Goal: Use online tool/utility: Use online tool/utility

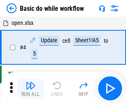
click at [31, 88] on img "button" at bounding box center [31, 85] width 10 height 10
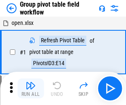
click at [31, 88] on img "button" at bounding box center [31, 85] width 10 height 10
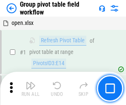
scroll to position [427, 0]
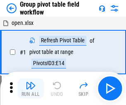
click at [31, 88] on img "button" at bounding box center [31, 85] width 10 height 10
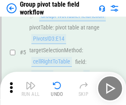
scroll to position [427, 0]
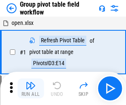
click at [31, 88] on img "button" at bounding box center [31, 85] width 10 height 10
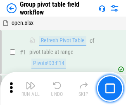
scroll to position [427, 0]
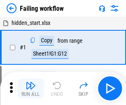
click at [31, 88] on img "button" at bounding box center [31, 85] width 10 height 10
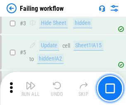
scroll to position [175, 0]
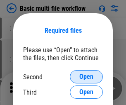
click at [86, 77] on span "Open" at bounding box center [86, 76] width 14 height 7
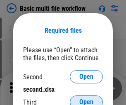
click at [86, 98] on span "Open" at bounding box center [86, 101] width 14 height 7
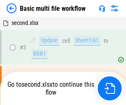
scroll to position [34, 0]
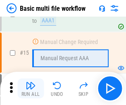
click at [31, 88] on img "button" at bounding box center [31, 85] width 10 height 10
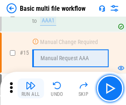
scroll to position [551, 0]
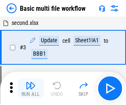
click at [31, 88] on img "button" at bounding box center [31, 85] width 10 height 10
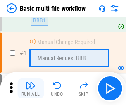
click at [31, 88] on img "button" at bounding box center [31, 85] width 10 height 10
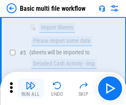
click at [31, 88] on img "button" at bounding box center [31, 85] width 10 height 10
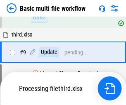
scroll to position [288, 0]
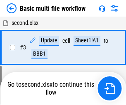
scroll to position [88, 0]
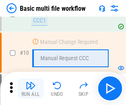
click at [31, 88] on img "button" at bounding box center [31, 85] width 10 height 10
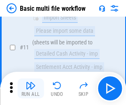
click at [31, 88] on img "button" at bounding box center [31, 85] width 10 height 10
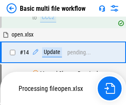
scroll to position [433, 0]
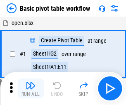
click at [31, 88] on img "button" at bounding box center [31, 85] width 10 height 10
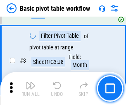
scroll to position [198, 0]
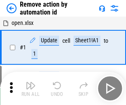
click at [31, 88] on img "button" at bounding box center [31, 85] width 10 height 10
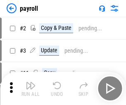
click at [31, 88] on img "button" at bounding box center [31, 85] width 10 height 10
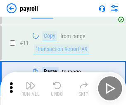
scroll to position [60, 0]
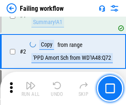
scroll to position [134, 0]
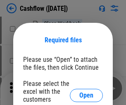
scroll to position [90, 0]
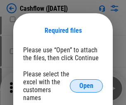
click at [86, 82] on span "Open" at bounding box center [86, 85] width 14 height 7
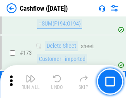
scroll to position [876, 0]
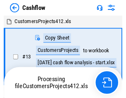
scroll to position [10, 0]
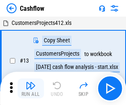
click at [31, 82] on img "button" at bounding box center [31, 85] width 10 height 10
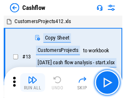
scroll to position [10, 0]
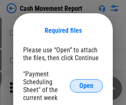
click at [86, 86] on span "Open" at bounding box center [86, 85] width 14 height 7
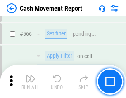
scroll to position [3791, 0]
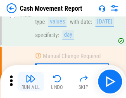
click at [31, 82] on img "button" at bounding box center [31, 79] width 10 height 10
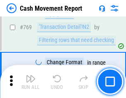
scroll to position [4597, 0]
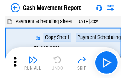
scroll to position [15, 0]
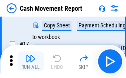
click at [31, 61] on img "button" at bounding box center [31, 58] width 10 height 10
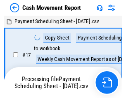
scroll to position [5, 0]
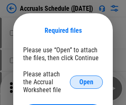
click at [86, 81] on span "Open" at bounding box center [86, 82] width 14 height 7
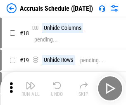
scroll to position [79, 0]
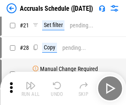
click at [31, 88] on img "button" at bounding box center [31, 85] width 10 height 10
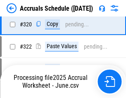
scroll to position [1539, 0]
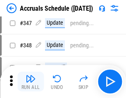
click at [31, 82] on img "button" at bounding box center [31, 79] width 10 height 10
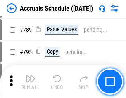
scroll to position [3475, 0]
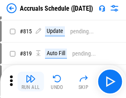
click at [31, 82] on img "button" at bounding box center [31, 79] width 10 height 10
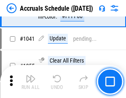
scroll to position [4689, 0]
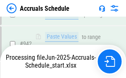
scroll to position [4461, 0]
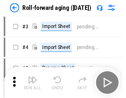
scroll to position [1, 0]
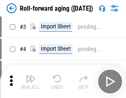
click at [31, 82] on img "button" at bounding box center [31, 79] width 10 height 10
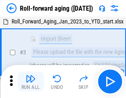
click at [31, 82] on img "button" at bounding box center [31, 79] width 10 height 10
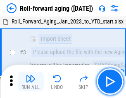
scroll to position [53, 0]
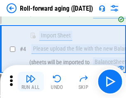
click at [31, 82] on img "button" at bounding box center [31, 79] width 10 height 10
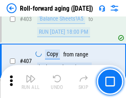
scroll to position [2869, 0]
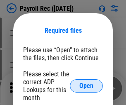
click at [86, 86] on span "Open" at bounding box center [86, 85] width 14 height 7
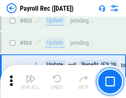
scroll to position [5256, 0]
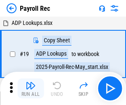
click at [31, 88] on img "button" at bounding box center [31, 85] width 10 height 10
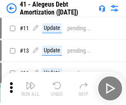
click at [31, 88] on img "button" at bounding box center [31, 85] width 10 height 10
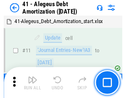
scroll to position [102, 0]
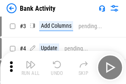
click at [31, 67] on img "button" at bounding box center [31, 65] width 10 height 10
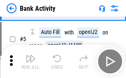
scroll to position [44, 0]
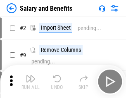
scroll to position [11, 0]
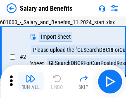
click at [31, 82] on img "button" at bounding box center [31, 79] width 10 height 10
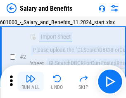
click at [31, 82] on img "button" at bounding box center [31, 79] width 10 height 10
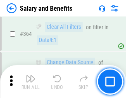
scroll to position [3896, 0]
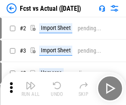
click at [31, 82] on img "button" at bounding box center [31, 85] width 10 height 10
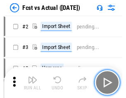
scroll to position [11, 0]
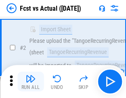
click at [31, 82] on img "button" at bounding box center [31, 79] width 10 height 10
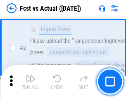
scroll to position [77, 0]
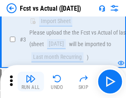
click at [31, 82] on img "button" at bounding box center [31, 79] width 10 height 10
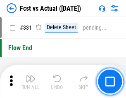
scroll to position [3960, 0]
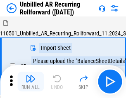
click at [31, 82] on img "button" at bounding box center [31, 79] width 10 height 10
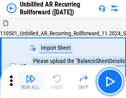
scroll to position [18, 0]
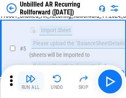
click at [31, 82] on img "button" at bounding box center [31, 79] width 10 height 10
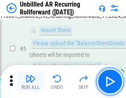
scroll to position [78, 0]
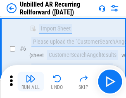
click at [31, 82] on img "button" at bounding box center [31, 79] width 10 height 10
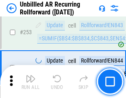
scroll to position [2810, 0]
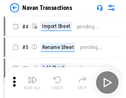
scroll to position [13, 0]
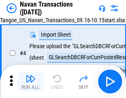
click at [31, 82] on img "button" at bounding box center [31, 79] width 10 height 10
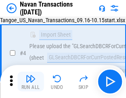
click at [31, 82] on img "button" at bounding box center [31, 79] width 10 height 10
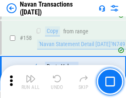
scroll to position [2682, 0]
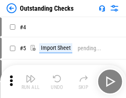
click at [31, 82] on img "button" at bounding box center [31, 79] width 10 height 10
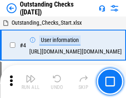
scroll to position [35, 0]
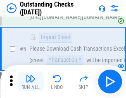
click at [31, 82] on img "button" at bounding box center [31, 79] width 10 height 10
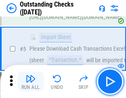
scroll to position [86, 0]
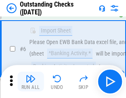
click at [31, 82] on img "button" at bounding box center [31, 79] width 10 height 10
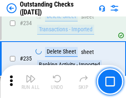
scroll to position [2512, 0]
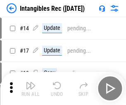
click at [31, 88] on img "button" at bounding box center [31, 85] width 10 height 10
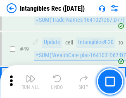
scroll to position [322, 0]
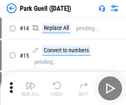
click at [31, 82] on img "button" at bounding box center [31, 85] width 10 height 10
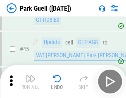
scroll to position [1035, 0]
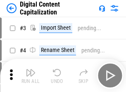
click at [31, 69] on img "button" at bounding box center [31, 73] width 10 height 10
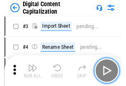
scroll to position [24, 0]
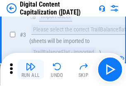
click at [31, 69] on img "button" at bounding box center [31, 67] width 10 height 10
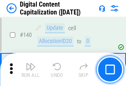
scroll to position [877, 0]
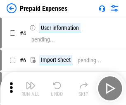
click at [31, 82] on img "button" at bounding box center [31, 85] width 10 height 10
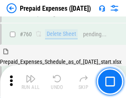
scroll to position [2293, 0]
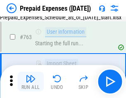
click at [31, 82] on img "button" at bounding box center [31, 79] width 10 height 10
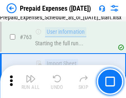
scroll to position [2342, 0]
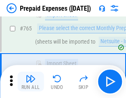
click at [31, 82] on img "button" at bounding box center [31, 79] width 10 height 10
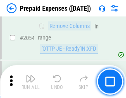
scroll to position [8647, 0]
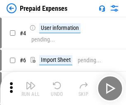
click at [31, 88] on img "button" at bounding box center [31, 85] width 10 height 10
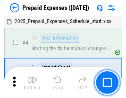
scroll to position [36, 0]
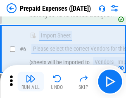
click at [31, 82] on img "button" at bounding box center [31, 79] width 10 height 10
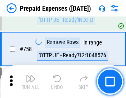
scroll to position [2948, 0]
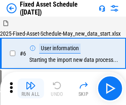
click at [31, 88] on img "button" at bounding box center [31, 85] width 10 height 10
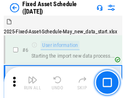
scroll to position [45, 0]
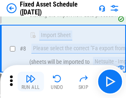
click at [31, 82] on img "button" at bounding box center [31, 79] width 10 height 10
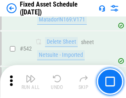
scroll to position [2949, 0]
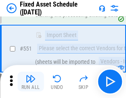
click at [31, 82] on img "button" at bounding box center [31, 79] width 10 height 10
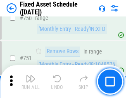
scroll to position [4033, 0]
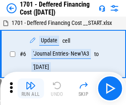
click at [31, 88] on img "button" at bounding box center [31, 85] width 10 height 10
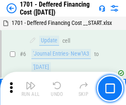
scroll to position [99, 0]
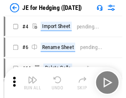
scroll to position [1, 0]
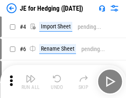
click at [31, 82] on img "button" at bounding box center [31, 79] width 10 height 10
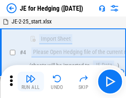
click at [31, 82] on img "button" at bounding box center [31, 79] width 10 height 10
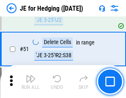
scroll to position [536, 0]
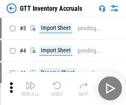
click at [31, 82] on img "button" at bounding box center [31, 85] width 10 height 10
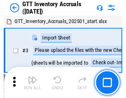
scroll to position [1, 0]
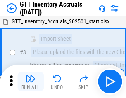
click at [31, 82] on img "button" at bounding box center [31, 79] width 10 height 10
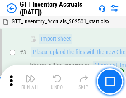
scroll to position [53, 0]
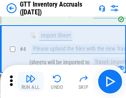
click at [31, 82] on img "button" at bounding box center [31, 79] width 10 height 10
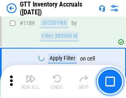
scroll to position [6755, 0]
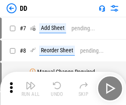
click at [31, 88] on img "button" at bounding box center [31, 85] width 10 height 10
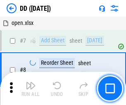
scroll to position [80, 0]
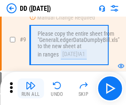
click at [31, 88] on img "button" at bounding box center [31, 85] width 10 height 10
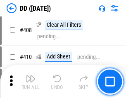
scroll to position [3701, 0]
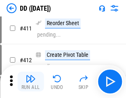
click at [31, 82] on img "button" at bounding box center [31, 79] width 10 height 10
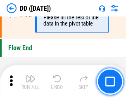
scroll to position [3959, 0]
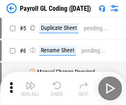
click at [31, 88] on img "button" at bounding box center [31, 85] width 10 height 10
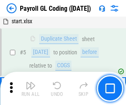
scroll to position [99, 0]
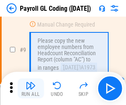
click at [31, 88] on img "button" at bounding box center [31, 85] width 10 height 10
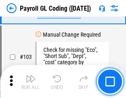
scroll to position [1941, 0]
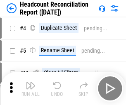
click at [31, 88] on img "button" at bounding box center [31, 85] width 10 height 10
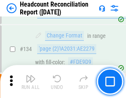
scroll to position [994, 0]
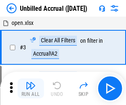
click at [31, 88] on img "button" at bounding box center [31, 85] width 10 height 10
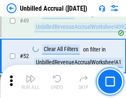
scroll to position [750, 0]
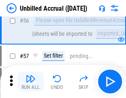
click at [31, 82] on img "button" at bounding box center [31, 79] width 10 height 10
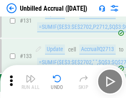
scroll to position [2464, 0]
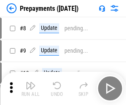
click at [31, 88] on img "button" at bounding box center [31, 85] width 10 height 10
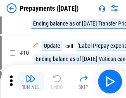
scroll to position [52, 0]
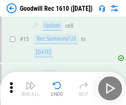
scroll to position [141, 0]
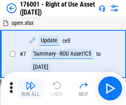
click at [31, 88] on img "button" at bounding box center [31, 85] width 10 height 10
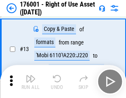
scroll to position [53, 0]
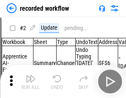
click at [31, 82] on img "button" at bounding box center [31, 79] width 10 height 10
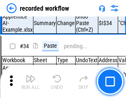
scroll to position [2586, 0]
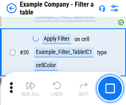
scroll to position [757, 0]
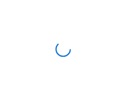
scroll to position [13, 0]
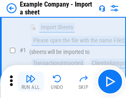
click at [31, 82] on img "button" at bounding box center [31, 79] width 10 height 10
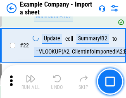
scroll to position [183, 0]
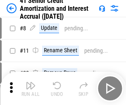
click at [31, 82] on img "button" at bounding box center [31, 85] width 10 height 10
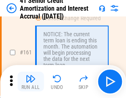
click at [31, 82] on img "button" at bounding box center [31, 79] width 10 height 10
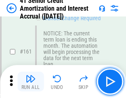
scroll to position [885, 0]
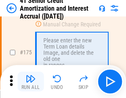
click at [31, 82] on img "button" at bounding box center [31, 79] width 10 height 10
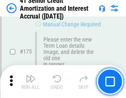
scroll to position [969, 0]
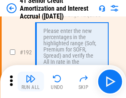
click at [31, 82] on img "button" at bounding box center [31, 79] width 10 height 10
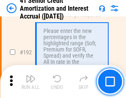
scroll to position [1056, 0]
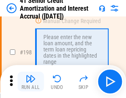
click at [31, 82] on img "button" at bounding box center [31, 79] width 10 height 10
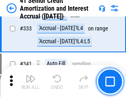
scroll to position [2113, 0]
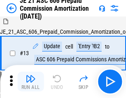
click at [31, 82] on img "button" at bounding box center [31, 79] width 10 height 10
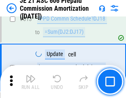
scroll to position [1545, 0]
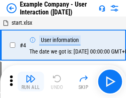
click at [31, 82] on img "button" at bounding box center [31, 79] width 10 height 10
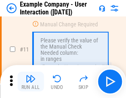
click at [31, 82] on img "button" at bounding box center [31, 79] width 10 height 10
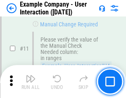
scroll to position [179, 0]
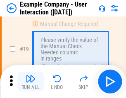
click at [31, 82] on img "button" at bounding box center [31, 79] width 10 height 10
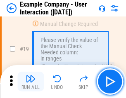
click at [31, 82] on img "button" at bounding box center [31, 79] width 10 height 10
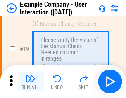
click at [31, 82] on img "button" at bounding box center [31, 79] width 10 height 10
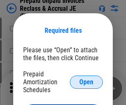
click at [86, 81] on span "Open" at bounding box center [86, 82] width 14 height 7
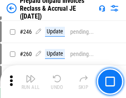
scroll to position [1117, 0]
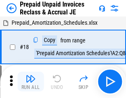
click at [31, 82] on img "button" at bounding box center [31, 79] width 10 height 10
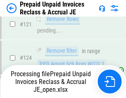
scroll to position [678, 0]
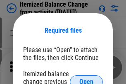
click at [86, 79] on span "Open" at bounding box center [86, 82] width 14 height 7
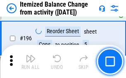
scroll to position [1592, 0]
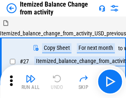
scroll to position [13, 0]
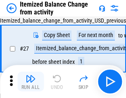
click at [31, 82] on img "button" at bounding box center [31, 79] width 10 height 10
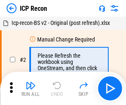
scroll to position [4, 0]
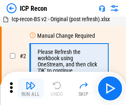
click at [31, 88] on img "button" at bounding box center [31, 85] width 10 height 10
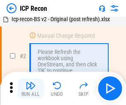
click at [31, 88] on img "button" at bounding box center [31, 85] width 10 height 10
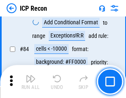
scroll to position [811, 0]
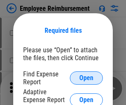
click at [86, 78] on span "Open" at bounding box center [86, 77] width 14 height 7
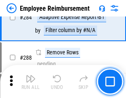
scroll to position [2249, 0]
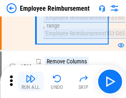
click at [31, 82] on img "button" at bounding box center [31, 79] width 10 height 10
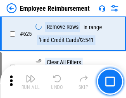
scroll to position [4953, 0]
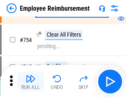
click at [31, 82] on img "button" at bounding box center [31, 79] width 10 height 10
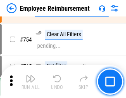
click at [31, 82] on img "button" at bounding box center [31, 79] width 10 height 10
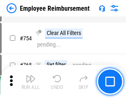
scroll to position [5804, 0]
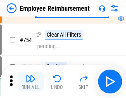
click at [31, 82] on img "button" at bounding box center [31, 79] width 10 height 10
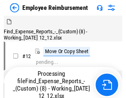
scroll to position [28, 0]
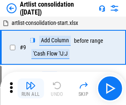
click at [31, 88] on img "button" at bounding box center [31, 85] width 10 height 10
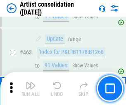
scroll to position [3622, 0]
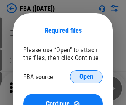
click at [86, 77] on span "Open" at bounding box center [86, 76] width 14 height 7
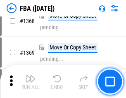
scroll to position [8884, 0]
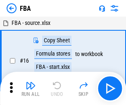
scroll to position [8, 0]
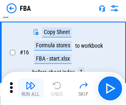
click at [31, 88] on img "button" at bounding box center [31, 85] width 10 height 10
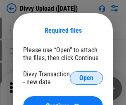
click at [86, 78] on span "Open" at bounding box center [86, 77] width 14 height 7
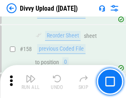
scroll to position [857, 0]
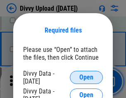
click at [86, 78] on span "Open" at bounding box center [86, 77] width 14 height 7
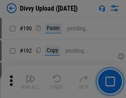
scroll to position [1044, 0]
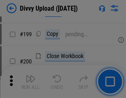
scroll to position [1203, 0]
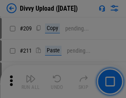
scroll to position [1405, 0]
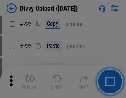
scroll to position [1651, 0]
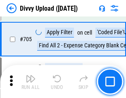
scroll to position [5659, 0]
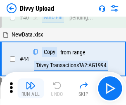
click at [31, 88] on img "button" at bounding box center [31, 85] width 10 height 10
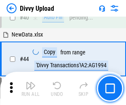
scroll to position [91, 0]
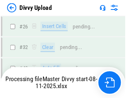
scroll to position [857, 0]
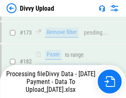
scroll to position [932, 0]
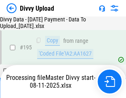
scroll to position [1156, 0]
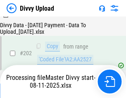
scroll to position [1339, 0]
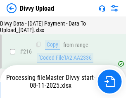
scroll to position [1703, 0]
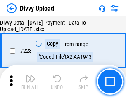
scroll to position [1886, 0]
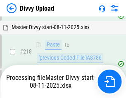
scroll to position [1781, 0]
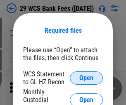
click at [86, 78] on span "Open" at bounding box center [86, 77] width 14 height 7
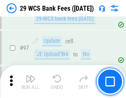
scroll to position [806, 0]
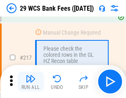
click at [31, 82] on img "button" at bounding box center [31, 79] width 10 height 10
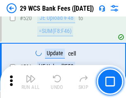
scroll to position [4269, 0]
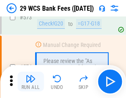
click at [31, 82] on img "button" at bounding box center [31, 79] width 10 height 10
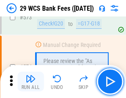
scroll to position [4581, 0]
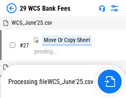
scroll to position [165, 0]
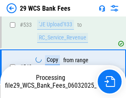
scroll to position [4524, 0]
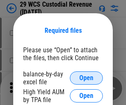
click at [86, 78] on span "Open" at bounding box center [86, 77] width 14 height 7
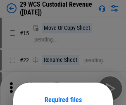
scroll to position [69, 0]
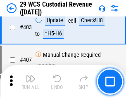
scroll to position [3832, 0]
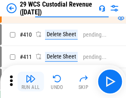
click at [31, 82] on img "button" at bounding box center [31, 79] width 10 height 10
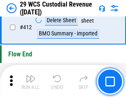
scroll to position [3951, 0]
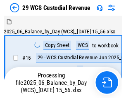
scroll to position [20, 0]
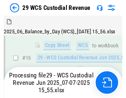
scroll to position [187, 0]
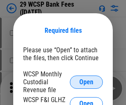
click at [86, 81] on span "Open" at bounding box center [86, 82] width 14 height 7
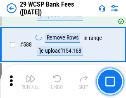
scroll to position [3256, 0]
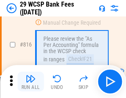
click at [31, 82] on img "button" at bounding box center [31, 79] width 10 height 10
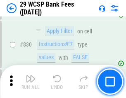
scroll to position [5249, 0]
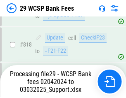
scroll to position [5087, 0]
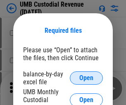
click at [86, 78] on span "Open" at bounding box center [86, 77] width 14 height 7
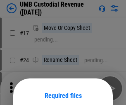
scroll to position [65, 0]
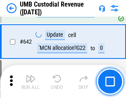
scroll to position [4285, 0]
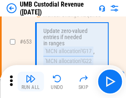
click at [31, 82] on img "button" at bounding box center [31, 79] width 10 height 10
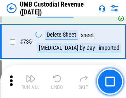
scroll to position [5058, 0]
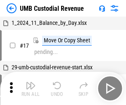
scroll to position [6, 0]
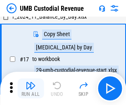
click at [31, 88] on img "button" at bounding box center [31, 85] width 10 height 10
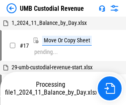
scroll to position [6, 0]
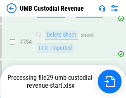
scroll to position [5039, 0]
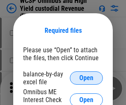
click at [86, 78] on span "Open" at bounding box center [86, 77] width 14 height 7
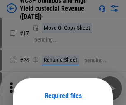
scroll to position [65, 0]
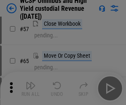
scroll to position [361, 0]
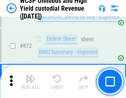
scroll to position [7001, 0]
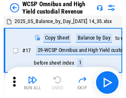
scroll to position [5, 0]
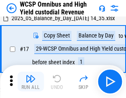
click at [31, 82] on img "button" at bounding box center [31, 79] width 10 height 10
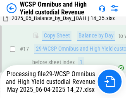
scroll to position [172, 0]
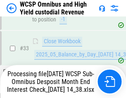
scroll to position [410, 0]
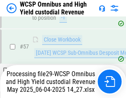
scroll to position [849, 0]
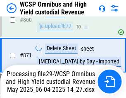
scroll to position [6982, 0]
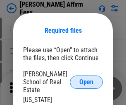
click at [86, 79] on span "Open" at bounding box center [86, 82] width 14 height 7
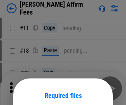
scroll to position [65, 0]
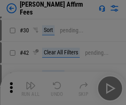
scroll to position [168, 0]
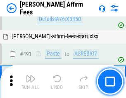
scroll to position [2249, 0]
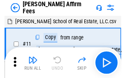
scroll to position [8, 0]
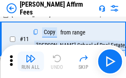
click at [31, 61] on img "button" at bounding box center [31, 58] width 10 height 10
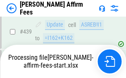
scroll to position [2170, 0]
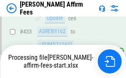
scroll to position [2182, 0]
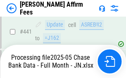
scroll to position [2182, 0]
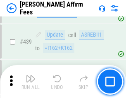
scroll to position [2159, 0]
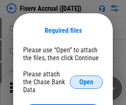
click at [86, 79] on span "Open" at bounding box center [86, 82] width 14 height 7
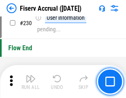
scroll to position [2621, 0]
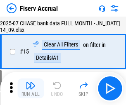
click at [31, 88] on img "button" at bounding box center [31, 85] width 10 height 10
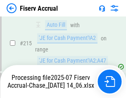
scroll to position [2562, 0]
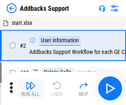
click at [31, 82] on img "button" at bounding box center [31, 85] width 10 height 10
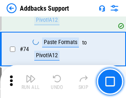
scroll to position [602, 0]
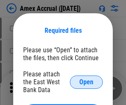
click at [86, 81] on span "Open" at bounding box center [86, 82] width 14 height 7
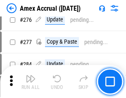
scroll to position [2153, 0]
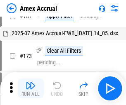
click at [31, 88] on img "button" at bounding box center [31, 85] width 10 height 10
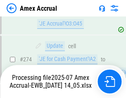
scroll to position [2363, 0]
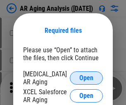
click at [86, 77] on span "Open" at bounding box center [86, 77] width 14 height 7
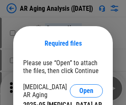
scroll to position [13, 0]
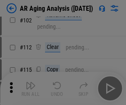
scroll to position [114, 0]
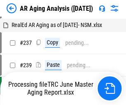
scroll to position [8, 0]
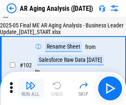
click at [31, 88] on img "button" at bounding box center [31, 85] width 10 height 10
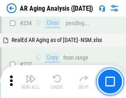
scroll to position [1282, 0]
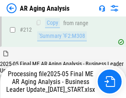
scroll to position [1273, 0]
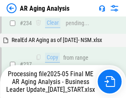
scroll to position [1307, 0]
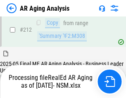
scroll to position [1244, 0]
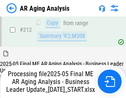
scroll to position [1273, 0]
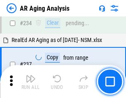
scroll to position [1273, 0]
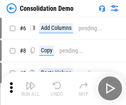
click at [31, 88] on img "button" at bounding box center [31, 85] width 10 height 10
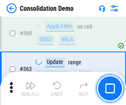
scroll to position [2773, 0]
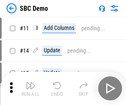
click at [31, 88] on img "button" at bounding box center [31, 85] width 10 height 10
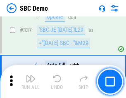
scroll to position [2176, 0]
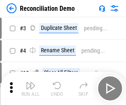
click at [31, 88] on img "button" at bounding box center [31, 85] width 10 height 10
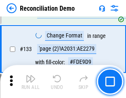
scroll to position [982, 0]
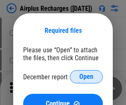
click at [86, 77] on span "Open" at bounding box center [86, 76] width 14 height 7
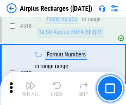
scroll to position [3560, 0]
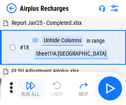
click at [31, 88] on img "button" at bounding box center [31, 85] width 10 height 10
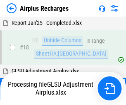
scroll to position [36, 0]
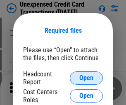
click at [86, 78] on span "Open" at bounding box center [86, 77] width 14 height 7
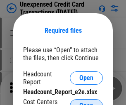
click at [86, 102] on span "Open" at bounding box center [86, 105] width 14 height 7
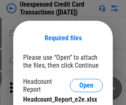
scroll to position [7, 0]
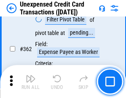
scroll to position [2127, 0]
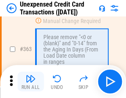
click at [31, 82] on img "button" at bounding box center [31, 79] width 10 height 10
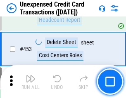
scroll to position [2821, 0]
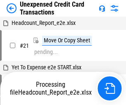
scroll to position [13, 0]
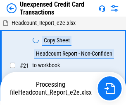
scroll to position [13, 0]
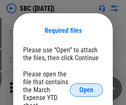
click at [86, 89] on span "Open" at bounding box center [86, 89] width 14 height 7
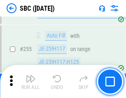
scroll to position [1617, 0]
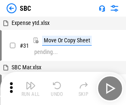
scroll to position [8, 0]
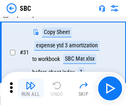
click at [31, 88] on img "button" at bounding box center [31, 85] width 10 height 10
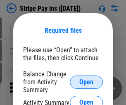
click at [86, 81] on span "Open" at bounding box center [86, 82] width 14 height 7
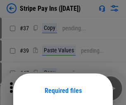
scroll to position [60, 0]
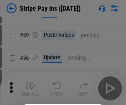
scroll to position [150, 0]
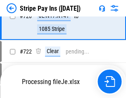
scroll to position [4356, 0]
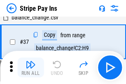
click at [31, 67] on img "button" at bounding box center [31, 65] width 10 height 10
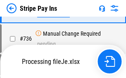
scroll to position [4338, 0]
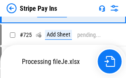
scroll to position [4338, 0]
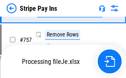
scroll to position [4338, 0]
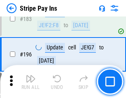
scroll to position [1120, 0]
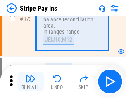
click at [31, 82] on img "button" at bounding box center [31, 79] width 10 height 10
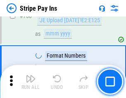
scroll to position [4328, 0]
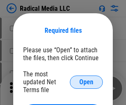
click at [86, 81] on span "Open" at bounding box center [86, 82] width 14 height 7
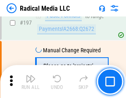
scroll to position [1914, 0]
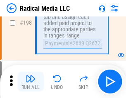
click at [31, 82] on img "button" at bounding box center [31, 79] width 10 height 10
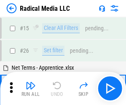
scroll to position [46, 0]
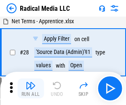
click at [31, 88] on img "button" at bounding box center [31, 85] width 10 height 10
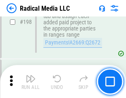
scroll to position [2074, 0]
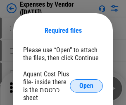
click at [86, 86] on span "Open" at bounding box center [86, 85] width 14 height 7
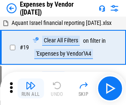
click at [31, 88] on img "button" at bounding box center [31, 85] width 10 height 10
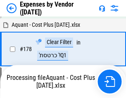
scroll to position [645, 0]
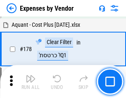
scroll to position [645, 0]
